Goal: Transaction & Acquisition: Book appointment/travel/reservation

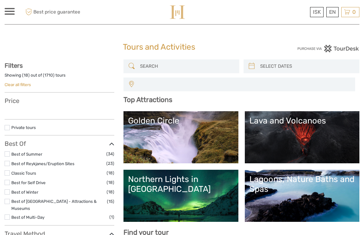
select select
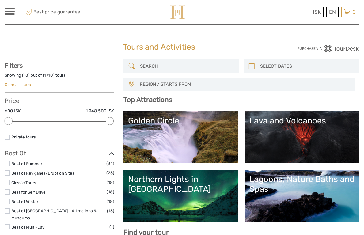
click at [326, 140] on link "Lava and Volcanoes" at bounding box center [301, 137] width 105 height 43
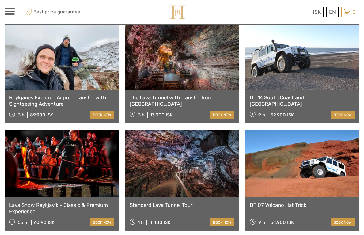
scroll to position [264, 0]
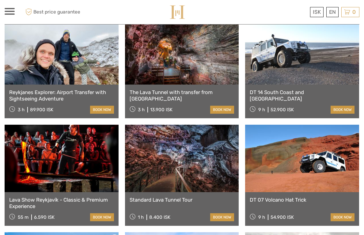
click at [199, 157] on link at bounding box center [182, 158] width 114 height 67
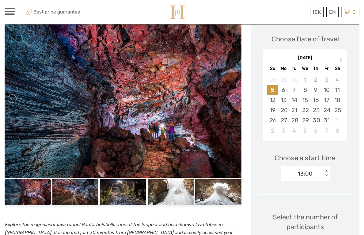
scroll to position [88, 0]
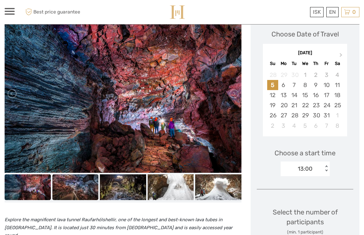
click at [86, 191] on img at bounding box center [75, 187] width 46 height 26
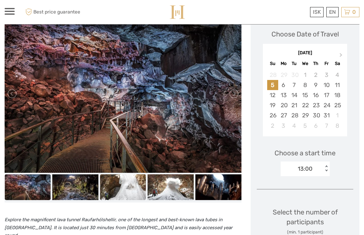
click at [125, 185] on img at bounding box center [123, 187] width 46 height 26
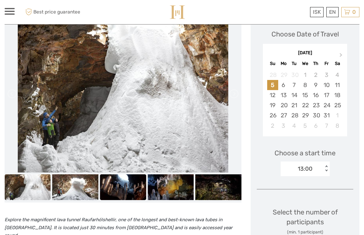
click at [125, 186] on img at bounding box center [123, 187] width 46 height 26
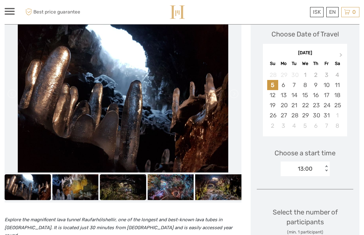
click at [132, 189] on img at bounding box center [123, 187] width 46 height 26
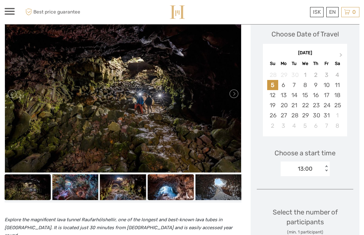
click at [152, 187] on img at bounding box center [170, 187] width 46 height 26
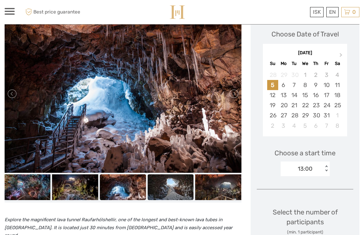
click at [183, 189] on img at bounding box center [170, 187] width 46 height 26
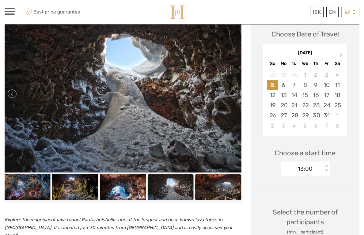
click at [203, 189] on img at bounding box center [218, 187] width 46 height 26
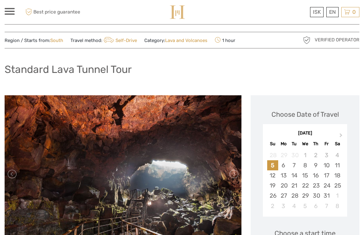
scroll to position [6, 0]
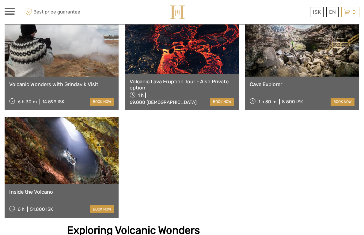
scroll to position [602, 0]
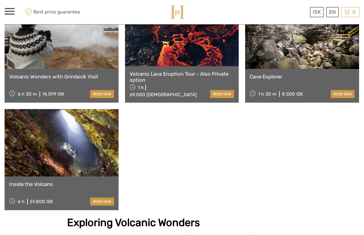
click at [94, 153] on link at bounding box center [62, 142] width 114 height 67
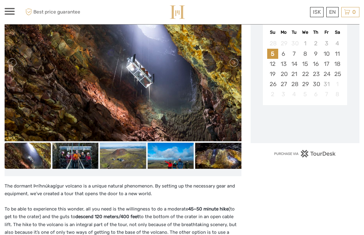
scroll to position [86, 0]
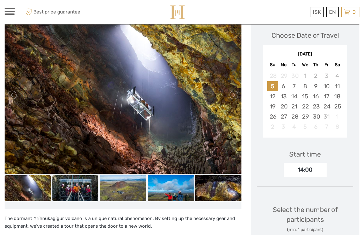
click at [82, 194] on img at bounding box center [75, 188] width 46 height 26
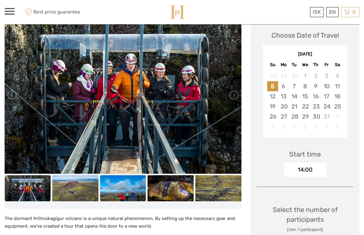
click at [114, 191] on img at bounding box center [123, 188] width 46 height 26
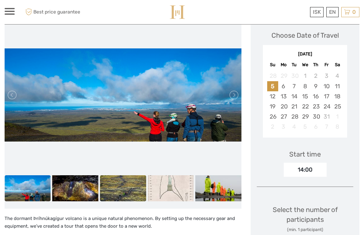
click at [129, 189] on img at bounding box center [123, 188] width 46 height 26
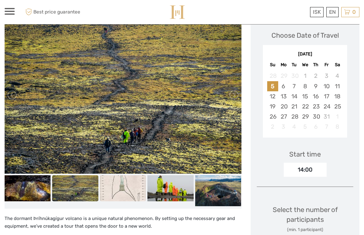
click at [127, 193] on img at bounding box center [123, 188] width 46 height 26
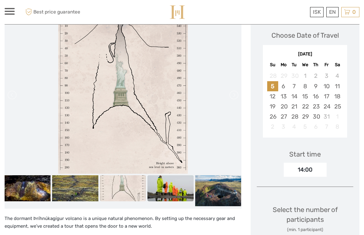
click at [167, 189] on img at bounding box center [170, 188] width 46 height 26
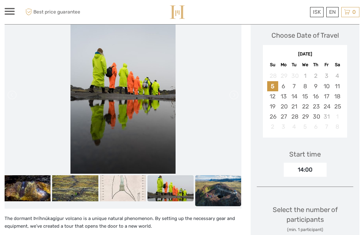
click at [216, 196] on img at bounding box center [218, 190] width 46 height 31
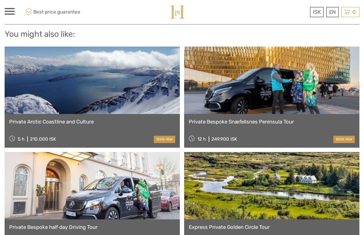
scroll to position [849, 0]
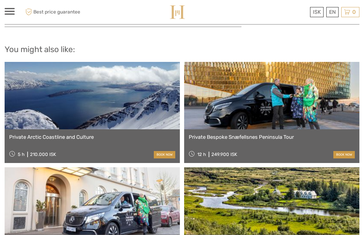
click at [282, 140] on link "Private Bespoke Snæfellsnes Peninsula Tour" at bounding box center [271, 137] width 166 height 6
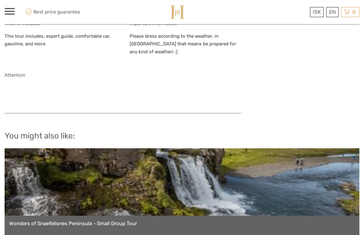
scroll to position [507, 0]
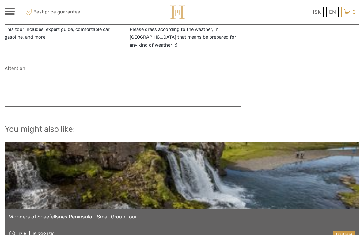
click at [279, 181] on link at bounding box center [182, 174] width 354 height 67
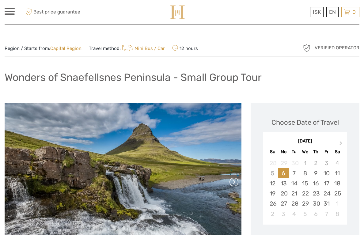
click at [234, 183] on link at bounding box center [233, 182] width 10 height 10
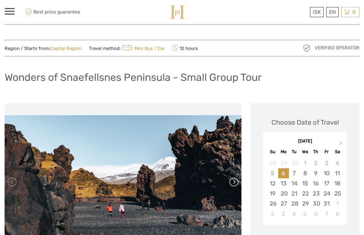
click at [233, 185] on link at bounding box center [233, 182] width 10 height 10
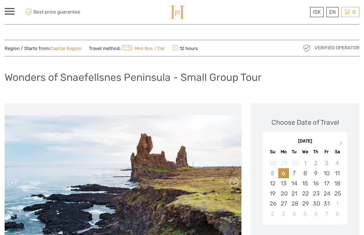
click at [229, 186] on link at bounding box center [233, 182] width 10 height 10
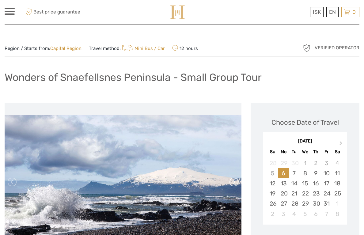
click at [234, 185] on link at bounding box center [233, 182] width 10 height 10
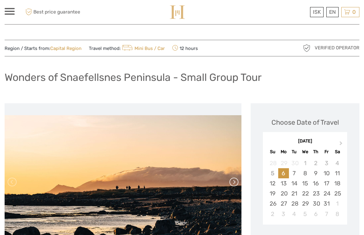
click at [232, 185] on link at bounding box center [233, 182] width 10 height 10
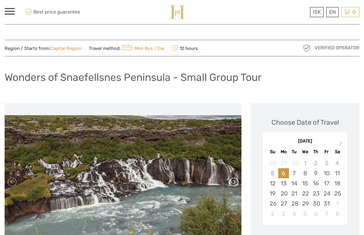
click at [234, 181] on link at bounding box center [233, 182] width 10 height 10
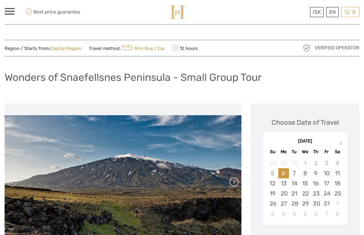
click at [232, 186] on link at bounding box center [233, 182] width 10 height 10
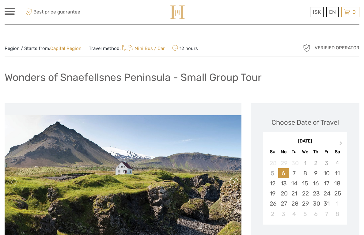
click at [228, 185] on link at bounding box center [233, 182] width 10 height 10
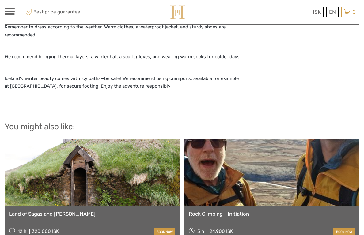
scroll to position [745, 0]
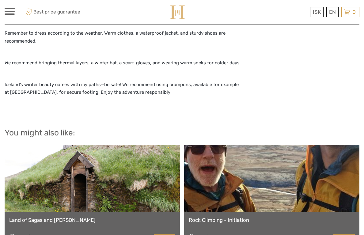
click at [245, 217] on link "Rock Climbing - Initiation" at bounding box center [271, 220] width 166 height 6
